Goal: Complete application form

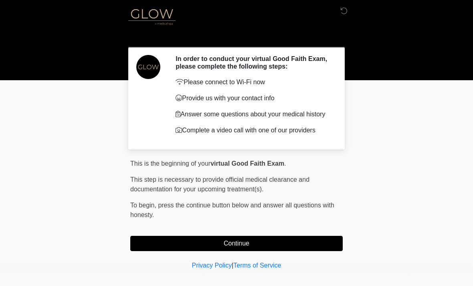
click at [273, 250] on button "Continue" at bounding box center [236, 243] width 212 height 15
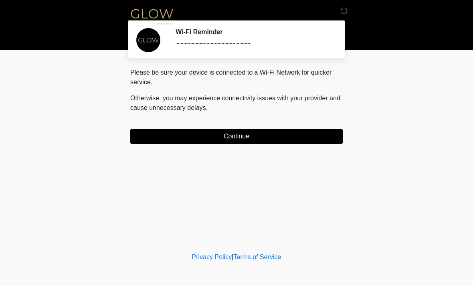
click at [252, 140] on button "Continue" at bounding box center [236, 136] width 212 height 15
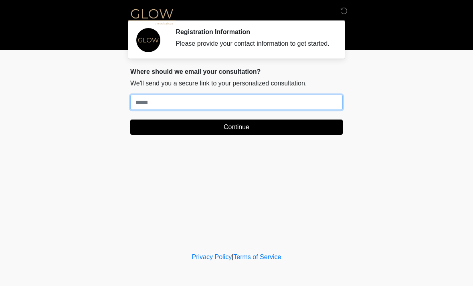
click at [321, 108] on input "Where should we email your treatment plan?" at bounding box center [236, 102] width 212 height 15
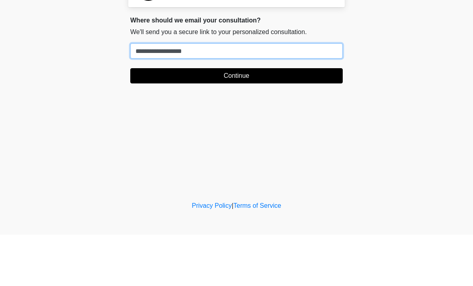
type input "**********"
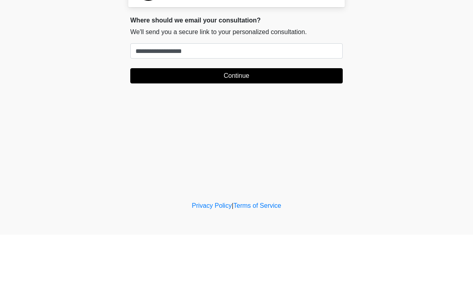
click at [250, 119] on button "Continue" at bounding box center [236, 126] width 212 height 15
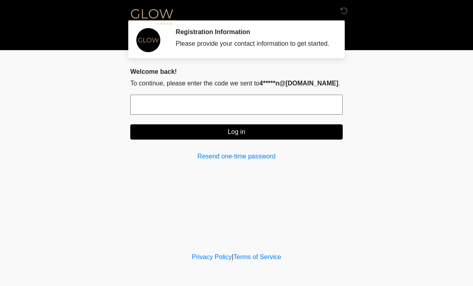
click at [249, 113] on input "text" at bounding box center [236, 105] width 212 height 20
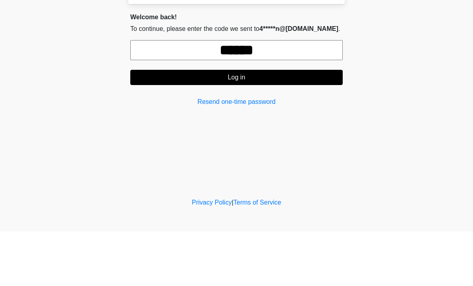
type input "******"
click at [262, 124] on button "Log in" at bounding box center [236, 131] width 212 height 15
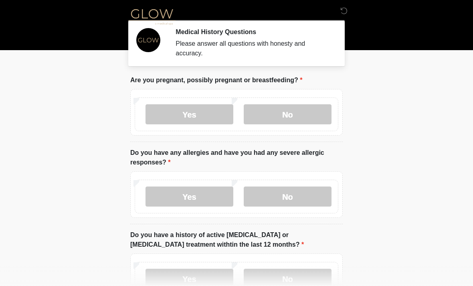
click at [302, 110] on label "No" at bounding box center [288, 114] width 88 height 20
click at [300, 199] on label "No" at bounding box center [288, 196] width 88 height 20
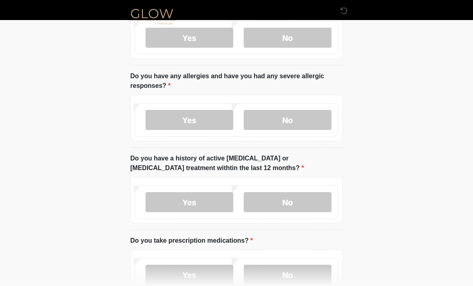
scroll to position [79, 0]
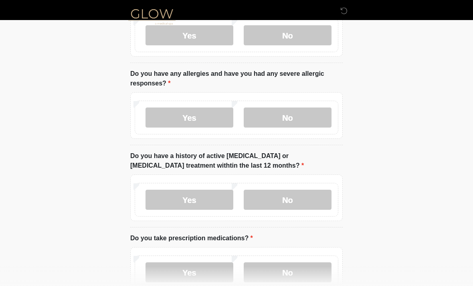
click at [314, 201] on label "No" at bounding box center [288, 199] width 88 height 20
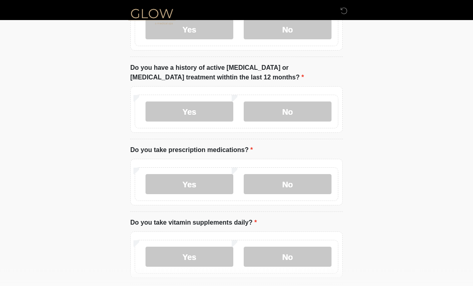
scroll to position [167, 0]
click at [212, 185] on label "Yes" at bounding box center [189, 183] width 88 height 20
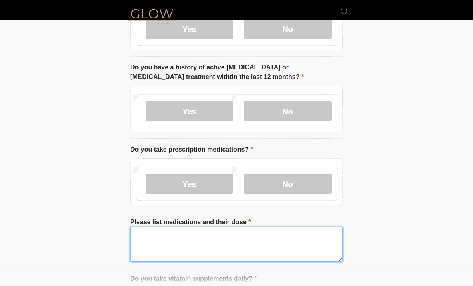
click at [218, 239] on textarea "Please list medications and their dose" at bounding box center [236, 244] width 212 height 34
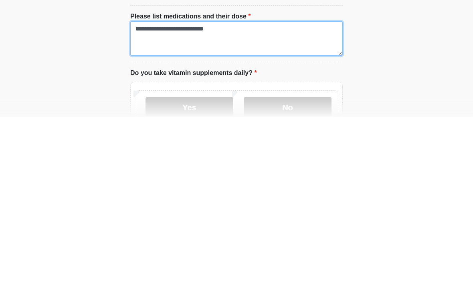
scroll to position [206, 0]
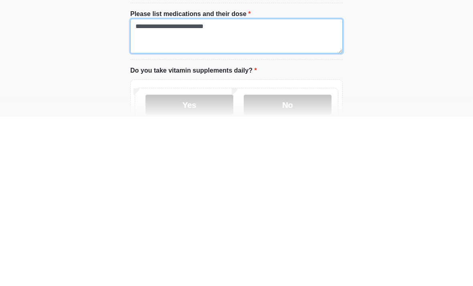
type textarea "**********"
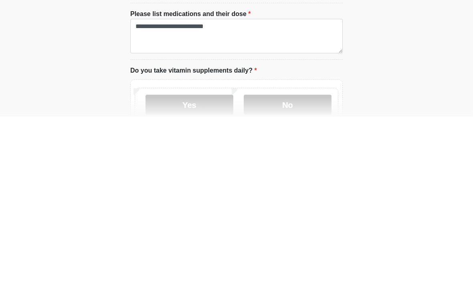
click at [210, 264] on label "Yes" at bounding box center [189, 274] width 88 height 20
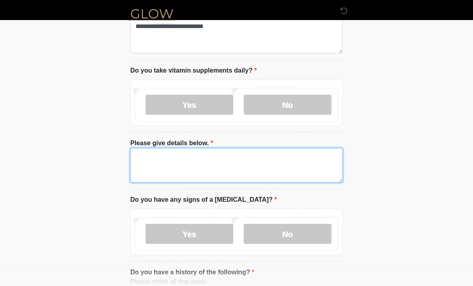
click at [222, 163] on textarea "Please give details below." at bounding box center [236, 165] width 212 height 34
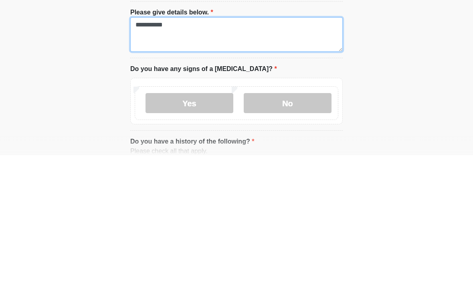
type textarea "**********"
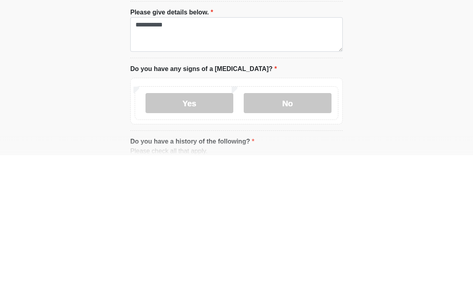
click at [298, 224] on label "No" at bounding box center [288, 234] width 88 height 20
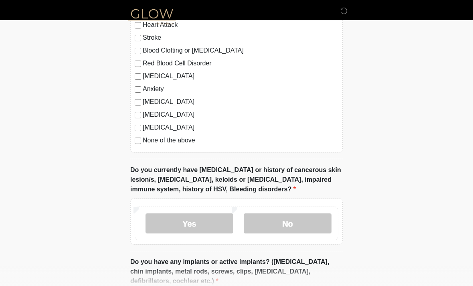
scroll to position [682, 0]
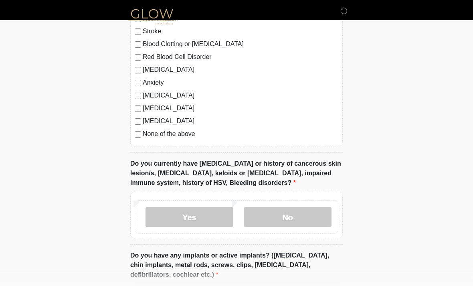
click at [306, 214] on label "No" at bounding box center [288, 217] width 88 height 20
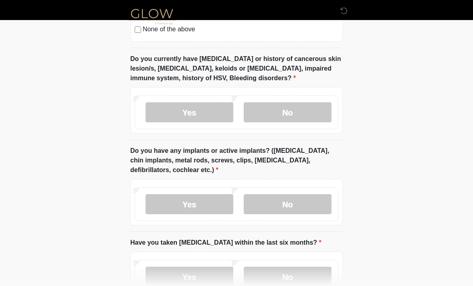
scroll to position [787, 0]
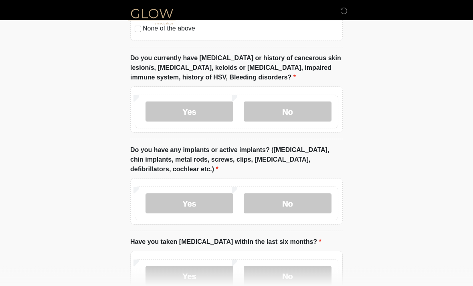
click at [307, 200] on label "No" at bounding box center [288, 204] width 88 height 20
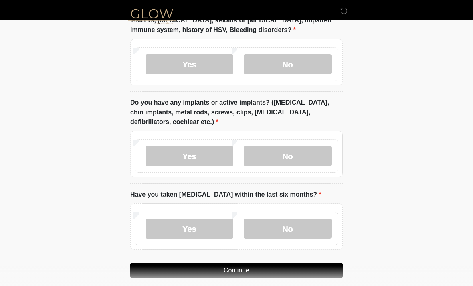
scroll to position [842, 0]
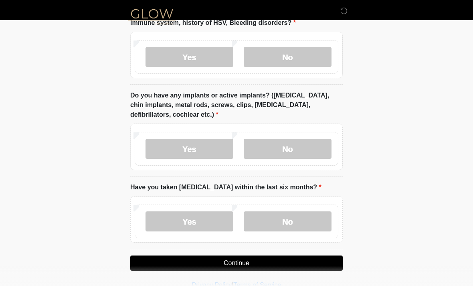
click at [302, 221] on label "No" at bounding box center [288, 221] width 88 height 20
click at [302, 259] on button "Continue" at bounding box center [236, 262] width 212 height 15
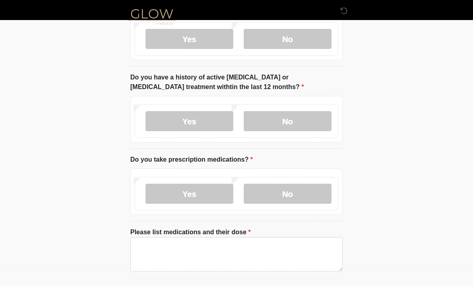
scroll to position [0, 0]
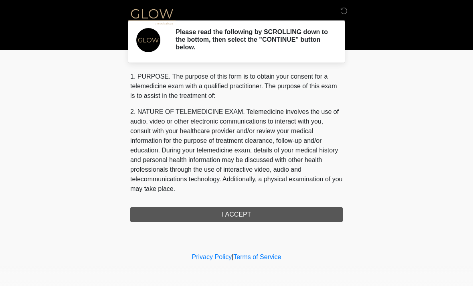
click at [304, 214] on div "1. PURPOSE. The purpose of this form is to obtain your consent for a telemedici…" at bounding box center [236, 147] width 212 height 150
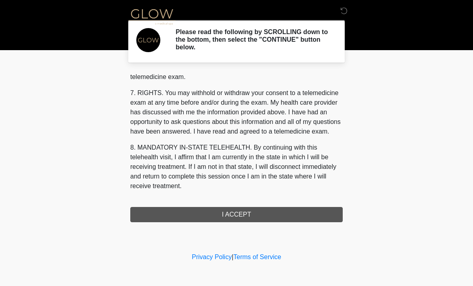
scroll to position [339, 0]
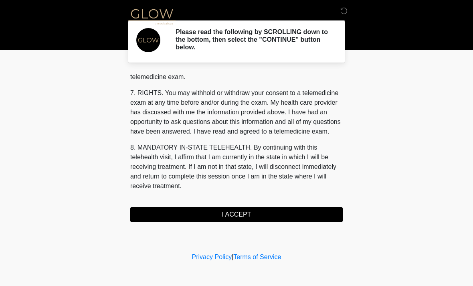
click at [236, 214] on button "I ACCEPT" at bounding box center [236, 214] width 212 height 15
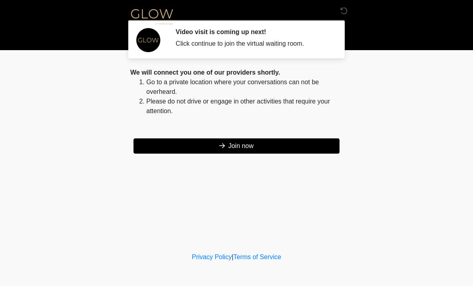
click at [239, 145] on button "Join now" at bounding box center [236, 145] width 206 height 15
